Goal: Submit feedback/report problem: Submit feedback/report problem

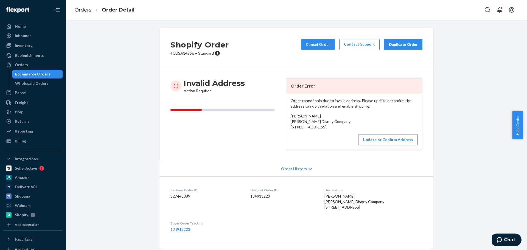
drag, startPoint x: 321, startPoint y: 132, endPoint x: 283, endPoint y: 127, distance: 37.9
click at [283, 127] on div "Invalid Address Action Required Order Error Order cannot ship due to invalid ad…" at bounding box center [297, 114] width 252 height 72
copy span "[STREET_ADDRESS]"
click at [370, 42] on link "Contact Support" at bounding box center [359, 44] width 40 height 11
click at [182, 56] on p "# CUSA14256 • Standard" at bounding box center [200, 53] width 58 height 5
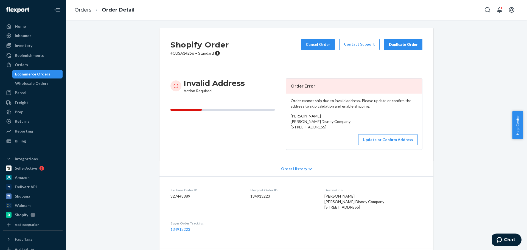
click at [182, 56] on p "# CUSA14256 • Standard" at bounding box center [200, 53] width 58 height 5
copy p "CUSA14256"
